Goal: Information Seeking & Learning: Understand process/instructions

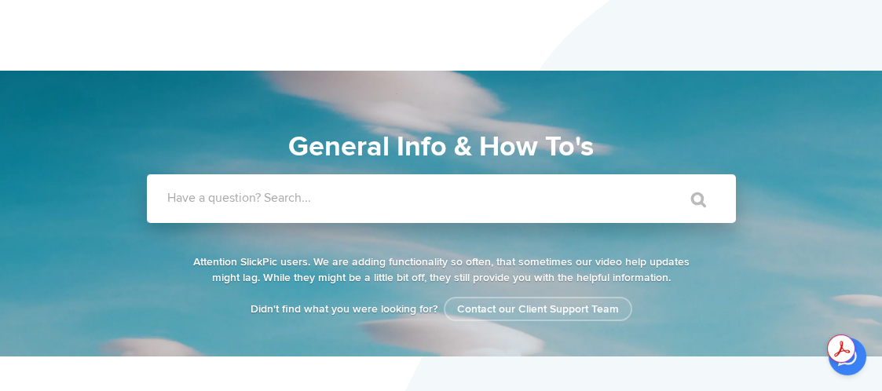
click at [420, 207] on input "Have a question? Search..." at bounding box center [409, 198] width 525 height 49
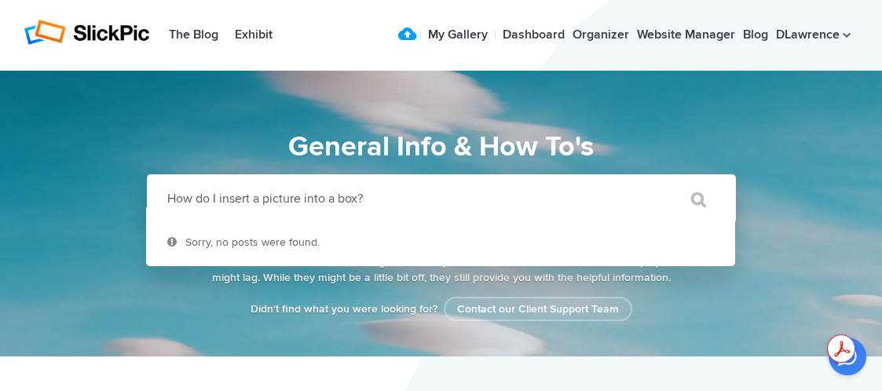
type input "How do I insert a picture into a box?"
click at [658, 181] on input "" at bounding box center [691, 200] width 66 height 38
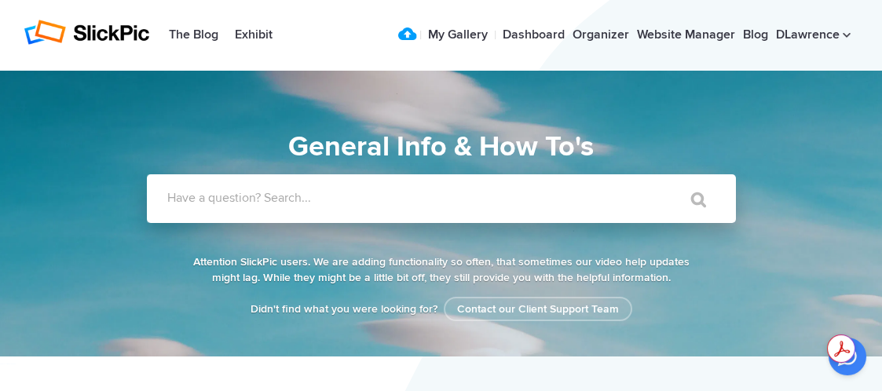
click at [361, 194] on label "Have a question? Search..." at bounding box center [461, 198] width 589 height 16
click at [361, 194] on input "Have a question? Search..." at bounding box center [409, 198] width 525 height 49
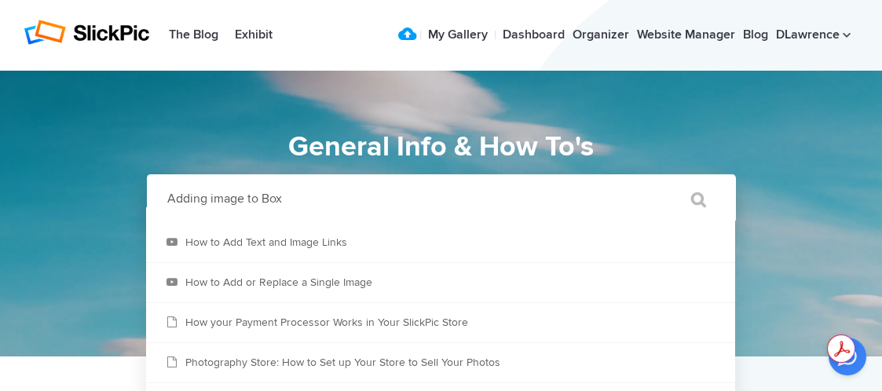
type input "Adding image to Box"
click at [658, 181] on input "" at bounding box center [691, 200] width 66 height 38
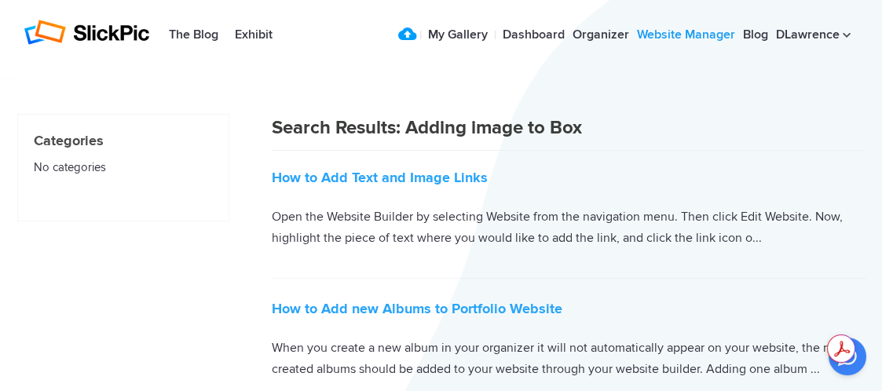
click at [682, 33] on link "Website Manager" at bounding box center [686, 35] width 106 height 31
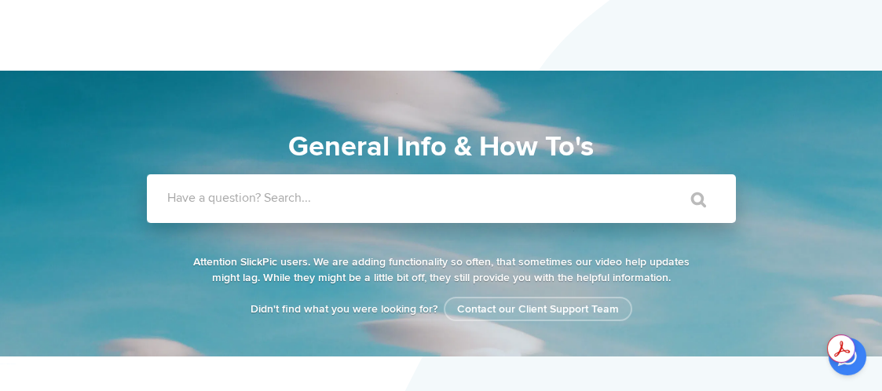
click at [408, 204] on label "Have a question? Search..." at bounding box center [461, 198] width 589 height 16
click at [408, 204] on input "Have a question? Search..." at bounding box center [409, 198] width 525 height 49
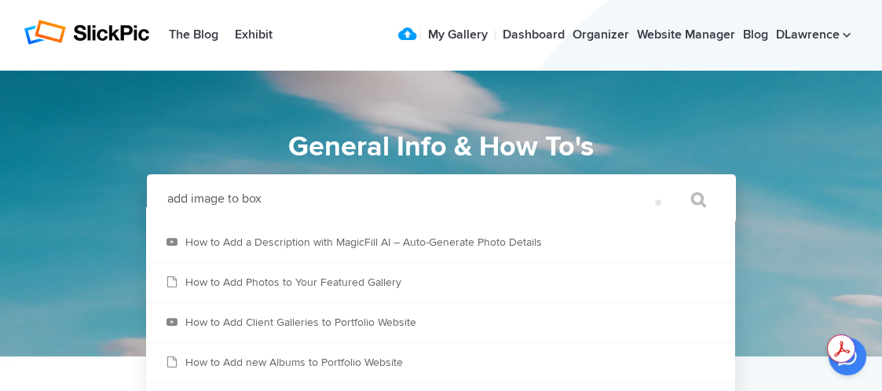
type input "add image to box"
click at [658, 181] on input "" at bounding box center [691, 200] width 66 height 38
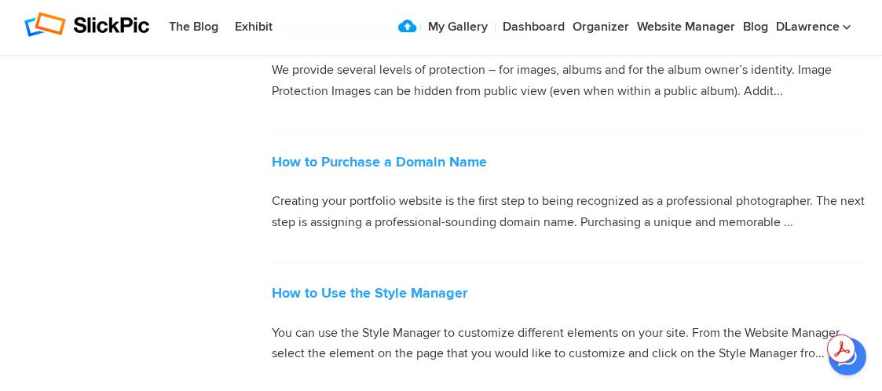
scroll to position [3064, 0]
